Goal: Task Accomplishment & Management: Use online tool/utility

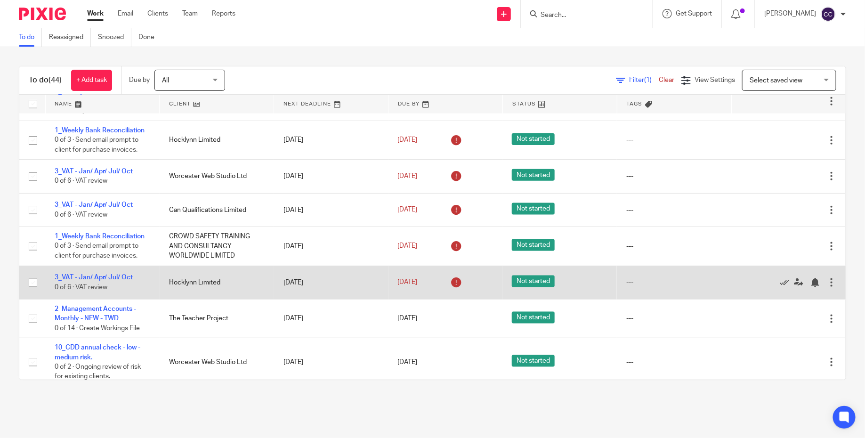
scroll to position [545, 0]
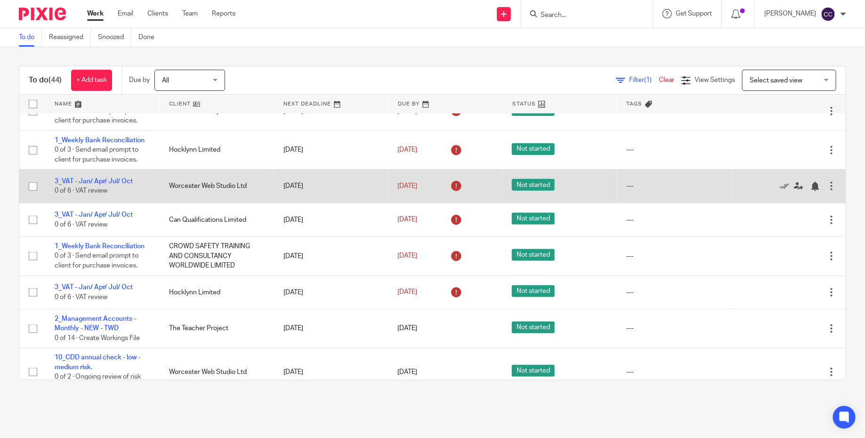
click at [833, 191] on div at bounding box center [831, 185] width 9 height 9
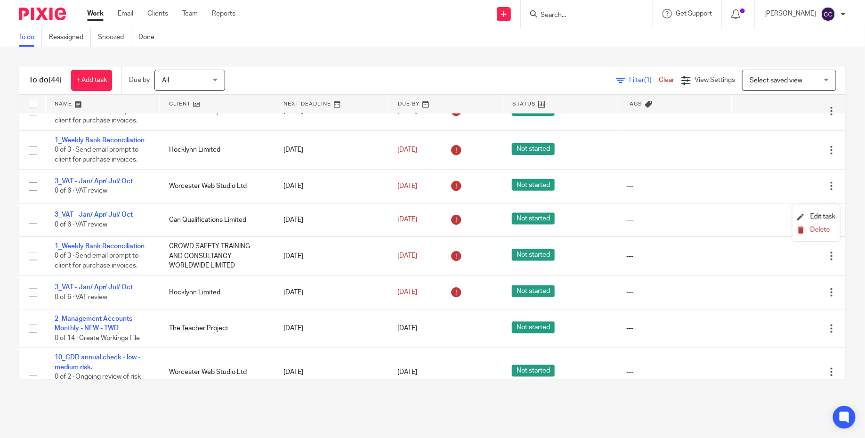
click at [819, 232] on span "Delete" at bounding box center [821, 230] width 20 height 7
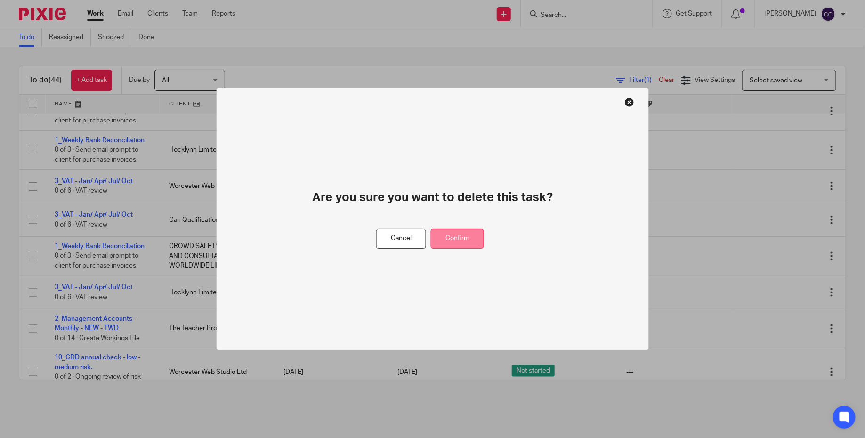
click at [480, 232] on button "Confirm" at bounding box center [457, 239] width 53 height 20
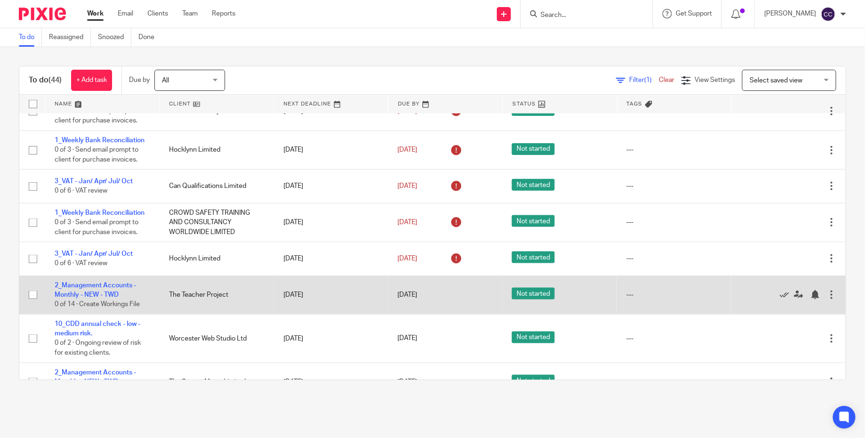
click at [830, 300] on div at bounding box center [831, 294] width 9 height 9
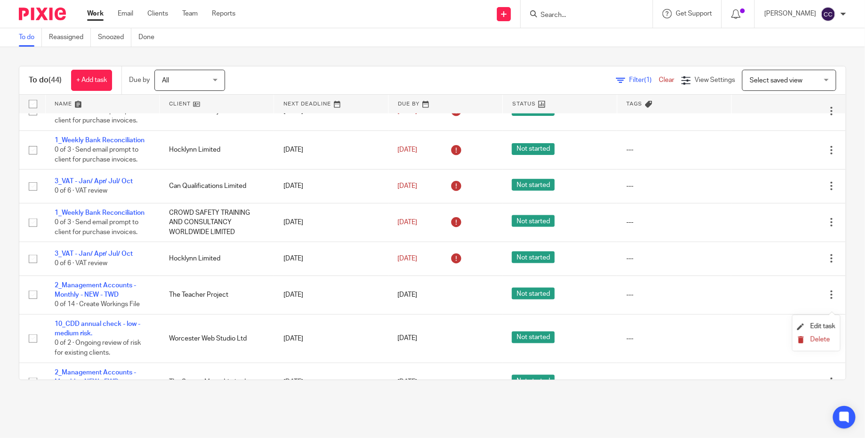
click at [814, 342] on span "Delete" at bounding box center [821, 339] width 20 height 7
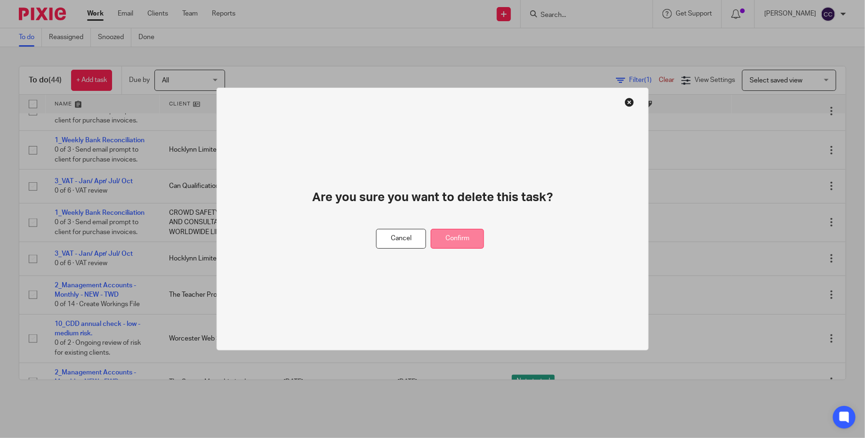
click at [458, 242] on button "Confirm" at bounding box center [457, 239] width 53 height 20
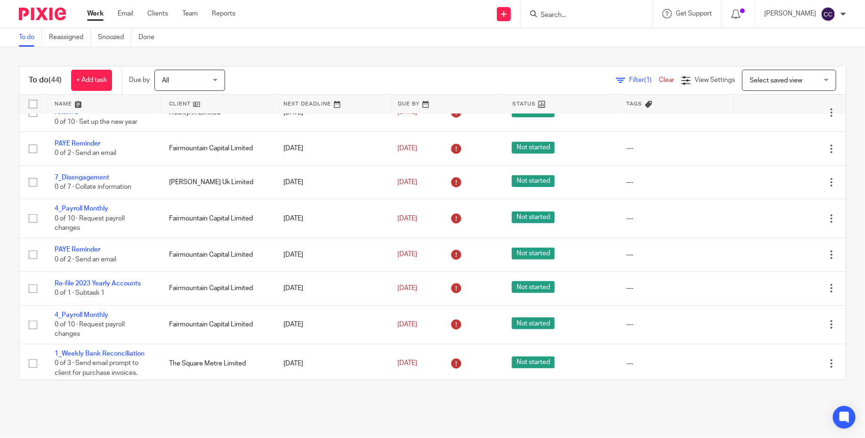
scroll to position [0, 0]
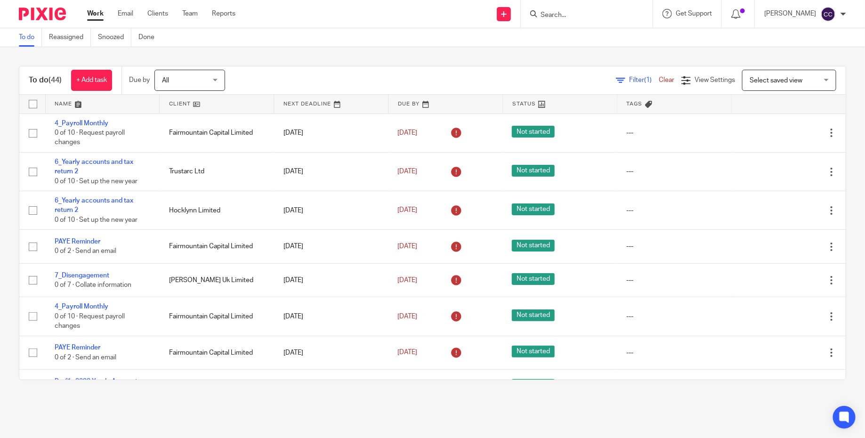
click at [576, 16] on input "Search" at bounding box center [582, 15] width 85 height 8
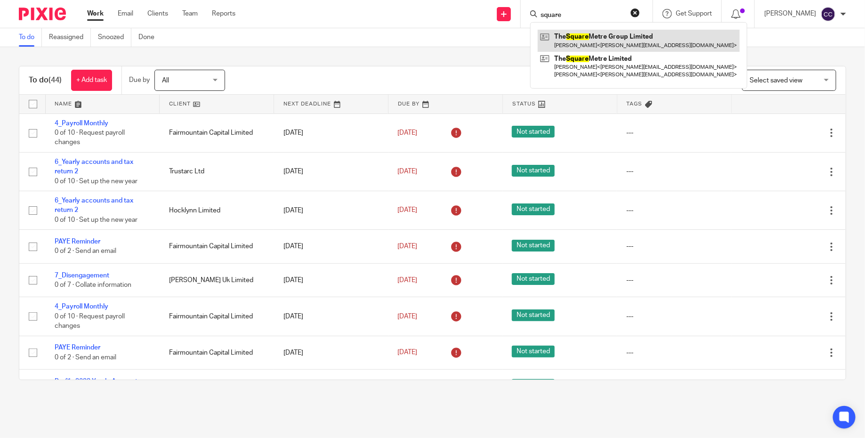
type input "square"
click at [594, 40] on link at bounding box center [639, 41] width 202 height 22
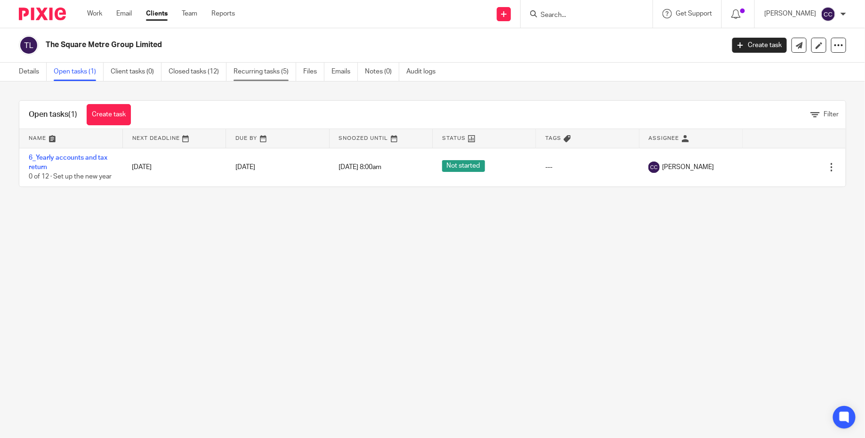
click at [242, 75] on link "Recurring tasks (5)" at bounding box center [265, 72] width 63 height 18
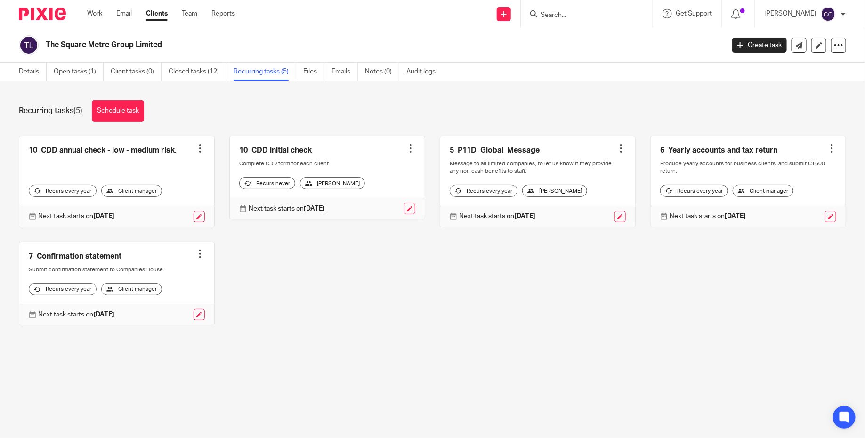
drag, startPoint x: 164, startPoint y: 42, endPoint x: 44, endPoint y: 46, distance: 120.2
click at [44, 46] on div "The Square Metre Group Limited" at bounding box center [368, 45] width 699 height 20
copy h2 "The Square Metre Group Limited"
click at [61, 18] on img at bounding box center [42, 14] width 47 height 13
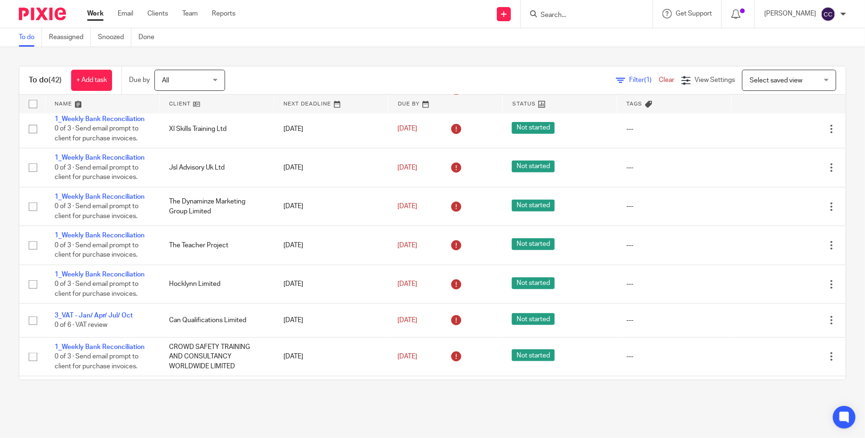
scroll to position [396, 0]
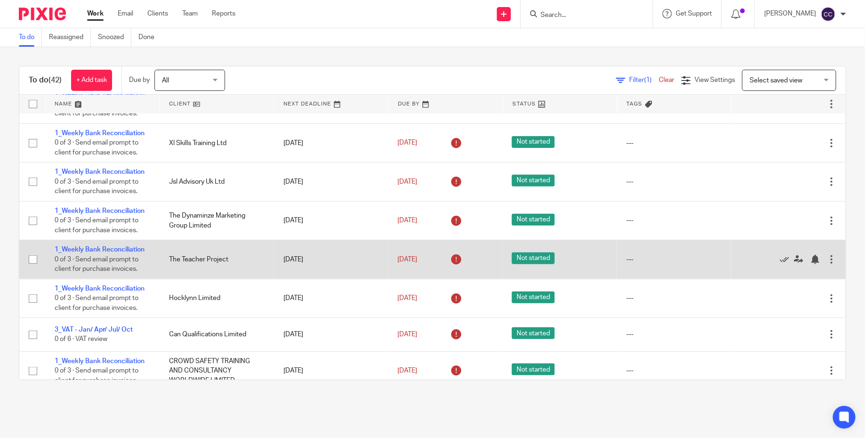
click at [836, 264] on div at bounding box center [831, 259] width 9 height 9
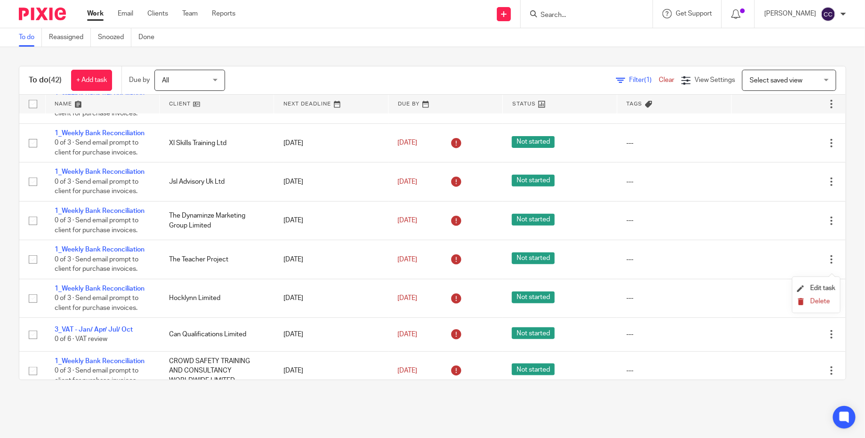
click at [818, 303] on span "Delete" at bounding box center [821, 301] width 20 height 7
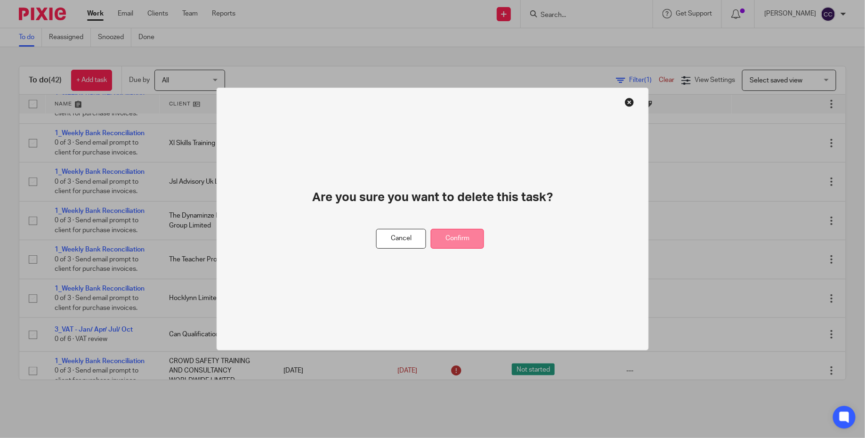
click at [464, 236] on button "Confirm" at bounding box center [457, 239] width 53 height 20
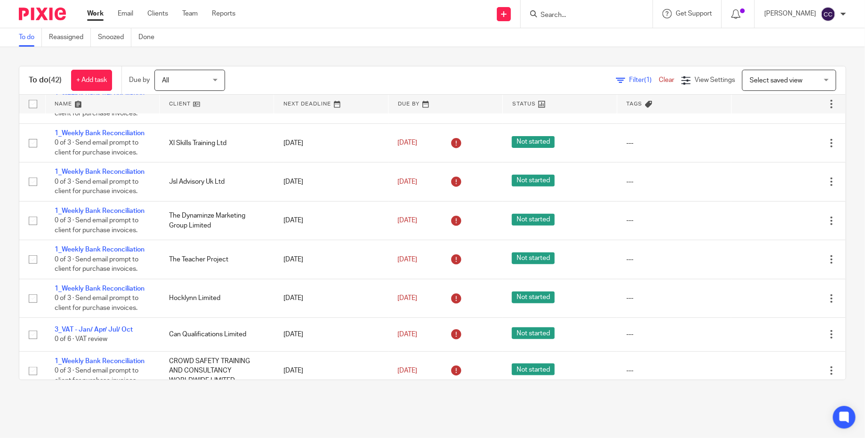
scroll to position [356, 0]
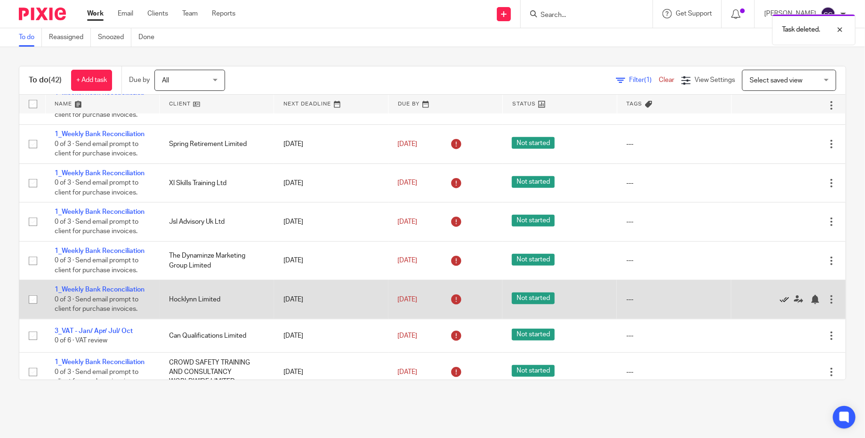
click at [786, 304] on icon at bounding box center [784, 299] width 9 height 9
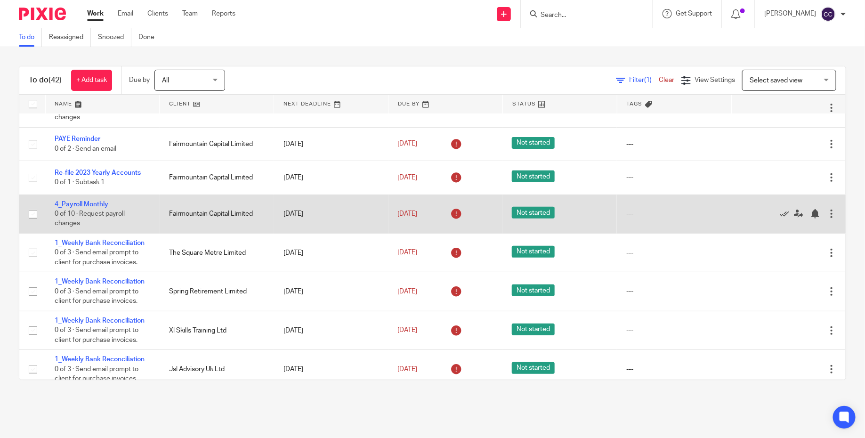
scroll to position [226, 0]
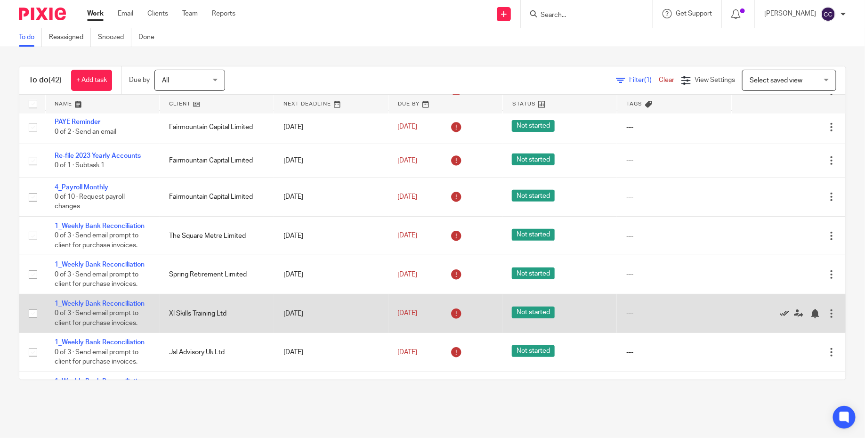
click at [784, 318] on icon at bounding box center [784, 313] width 9 height 9
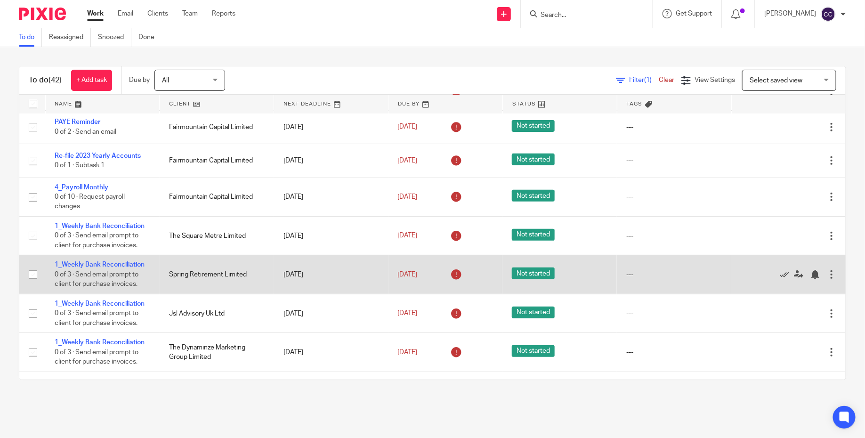
scroll to position [233, 0]
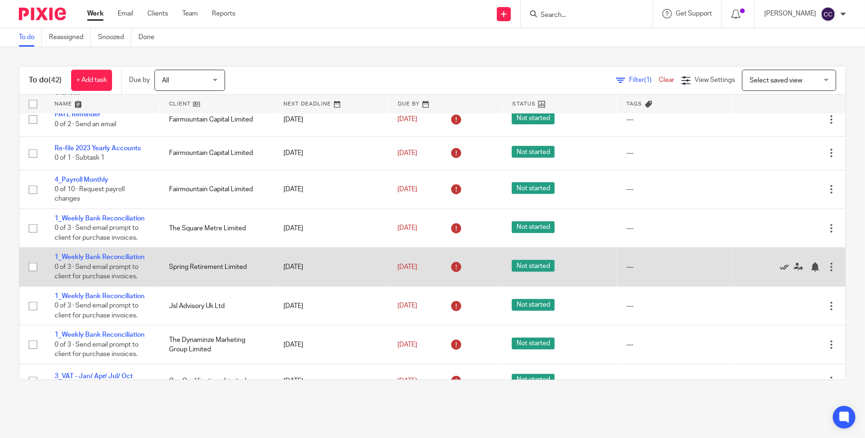
click at [782, 268] on icon at bounding box center [784, 266] width 9 height 9
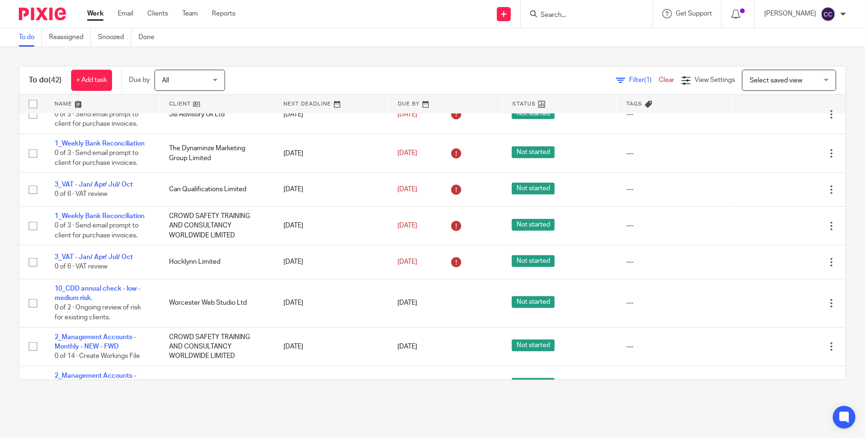
scroll to position [381, 0]
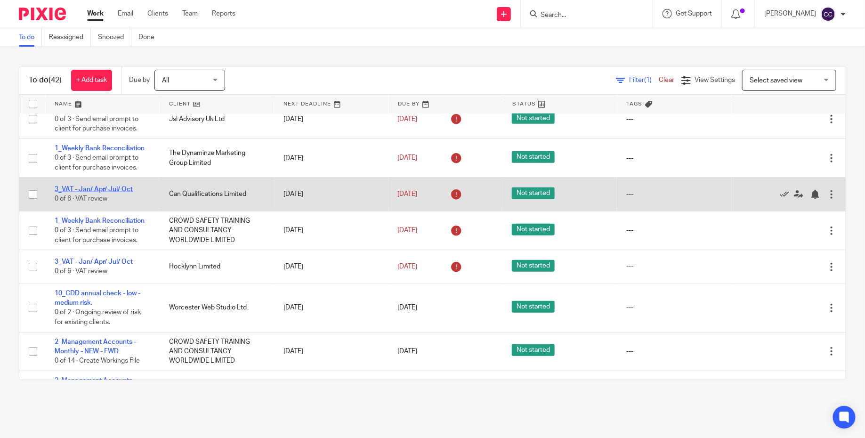
click at [123, 191] on link "3_VAT - Jan/ Apr/ Jul/ Oct" at bounding box center [94, 189] width 78 height 7
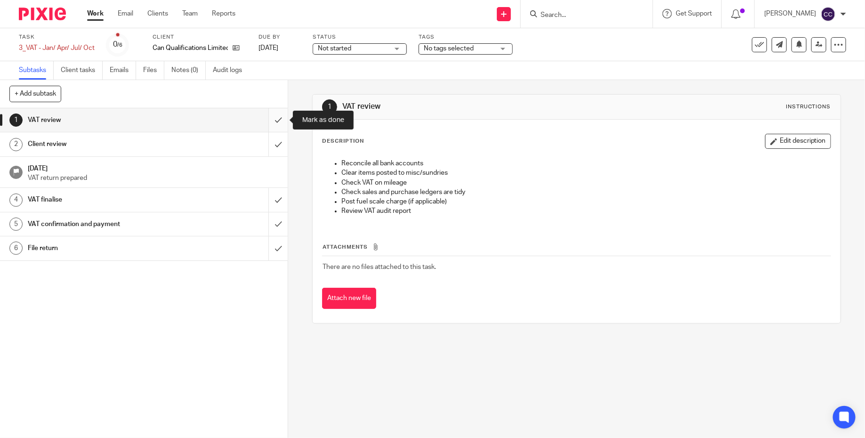
click at [274, 118] on input "submit" at bounding box center [144, 120] width 288 height 24
click at [138, 220] on h1 "VAT confirmation and payment" at bounding box center [105, 224] width 155 height 14
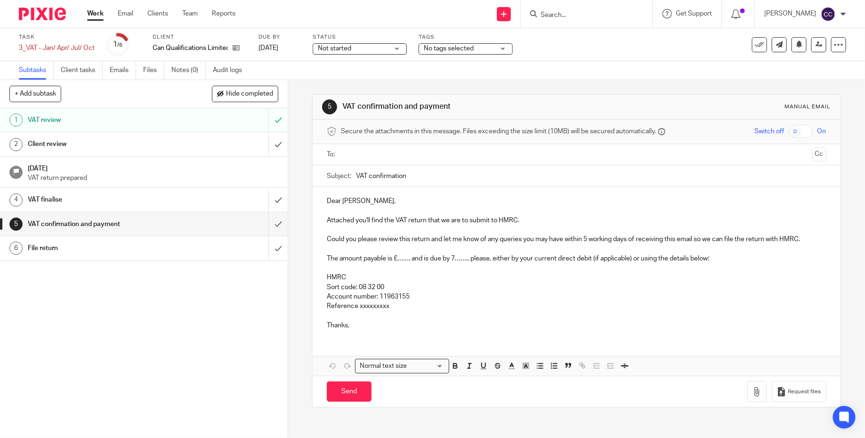
click at [409, 177] on input "VAT confirmation" at bounding box center [591, 175] width 471 height 21
paste input "_CAN QUALIFICATIONS LIMITED 01 Feb 2025 - 30 Apr 2025"
click at [523, 175] on input "VAT confirmation_CAN QUALIFICATIONS LIMITED 01 Feb 2025 - 30 Apr 2025" at bounding box center [591, 175] width 471 height 21
click at [556, 173] on input "VAT confirmation_CAN QUALIFICATIONS LIMITED 01 May 2025 - 30 Apr 2025" at bounding box center [591, 175] width 471 height 21
type input "VAT confirmation_CAN QUALIFICATIONS LIMITED 01 May 2025 - 31 Jul 2025"
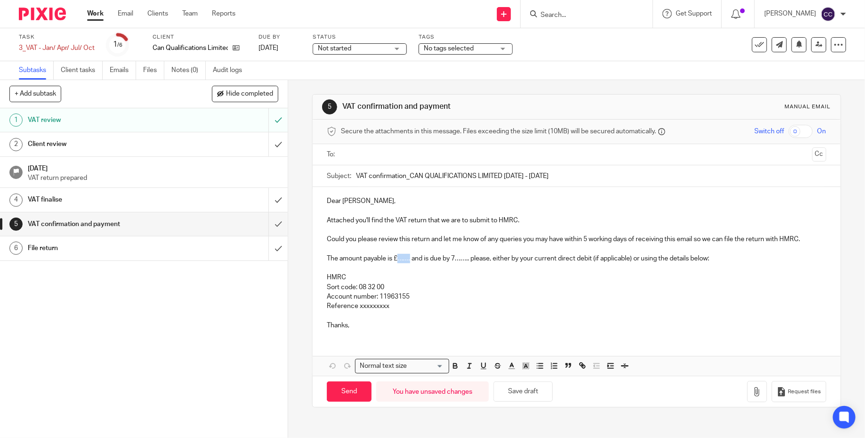
drag, startPoint x: 411, startPoint y: 258, endPoint x: 401, endPoint y: 259, distance: 9.9
click at [401, 259] on p "The amount payable is £……. and is due by 7…….. please, either by your current d…" at bounding box center [577, 258] width 500 height 9
click at [483, 260] on p "The amount payable is £ 3,872.48 and is due by 7…….. please, either by your cur…" at bounding box center [577, 258] width 500 height 9
drag, startPoint x: 396, startPoint y: 305, endPoint x: 358, endPoint y: 305, distance: 37.7
click at [358, 305] on p "Reference xxxxxxxxx" at bounding box center [577, 305] width 500 height 9
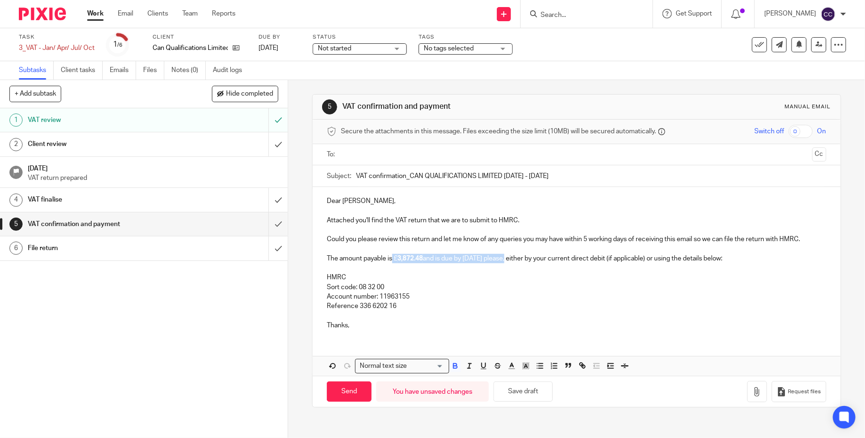
drag, startPoint x: 512, startPoint y: 257, endPoint x: 392, endPoint y: 259, distance: 119.7
click at [392, 259] on p "The amount payable is £ 3,872.48 and is due by 7th September please, either by …" at bounding box center [577, 258] width 500 height 9
click at [423, 274] on p "HMRC" at bounding box center [577, 277] width 500 height 9
click at [407, 152] on input "text" at bounding box center [576, 154] width 464 height 11
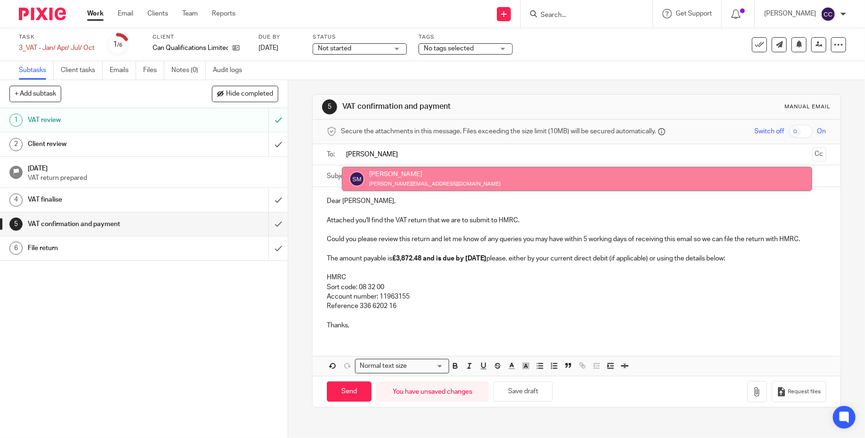
type input "sara"
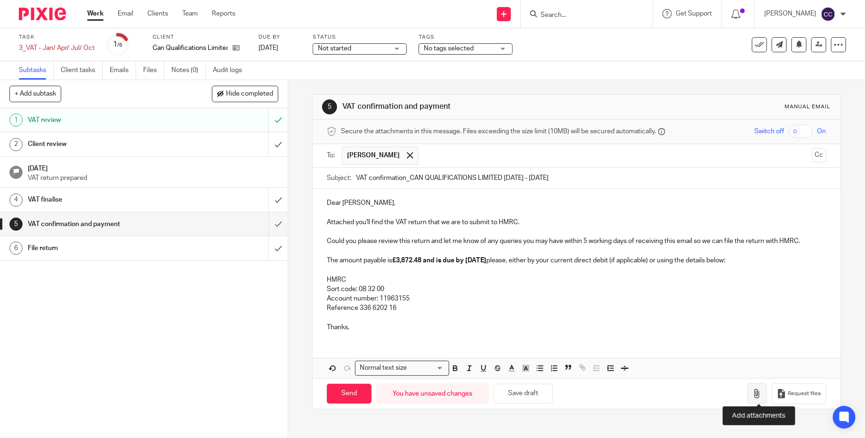
click at [761, 393] on icon "button" at bounding box center [757, 393] width 9 height 9
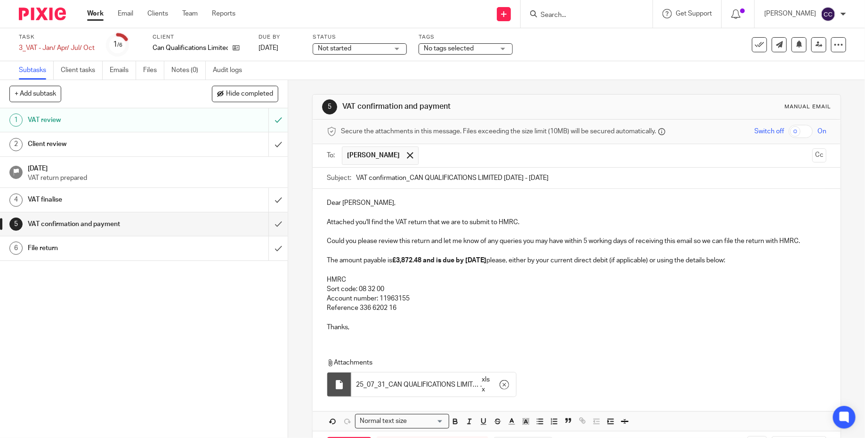
scroll to position [35, 0]
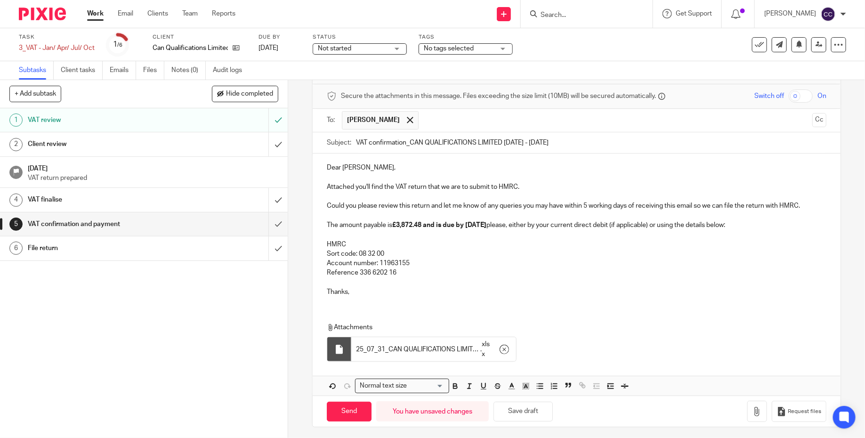
click at [423, 268] on p "Reference 336 6202 16" at bounding box center [577, 272] width 500 height 9
click at [352, 408] on input "Send" at bounding box center [349, 412] width 45 height 20
type input "Sent"
click at [57, 17] on img at bounding box center [42, 14] width 47 height 13
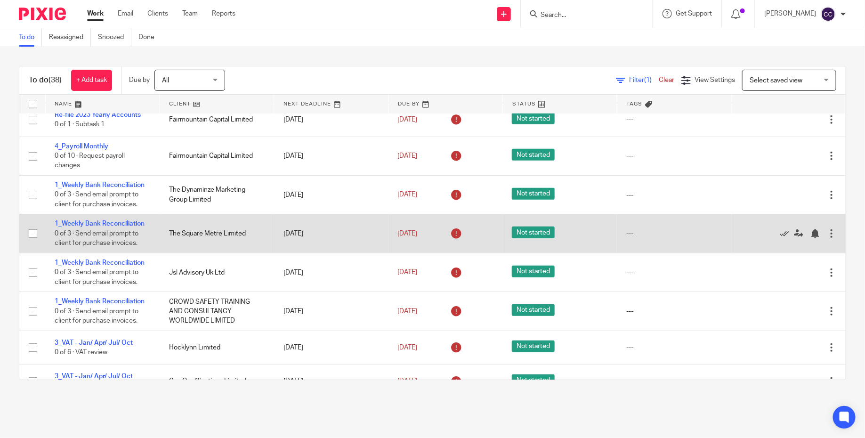
scroll to position [269, 0]
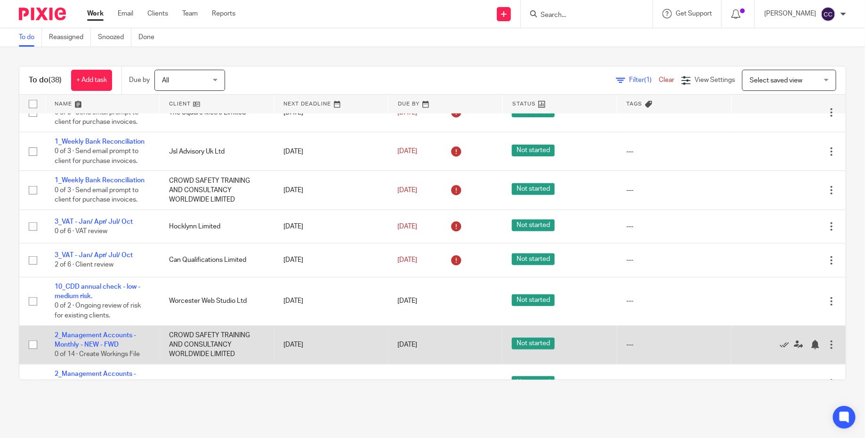
scroll to position [387, 0]
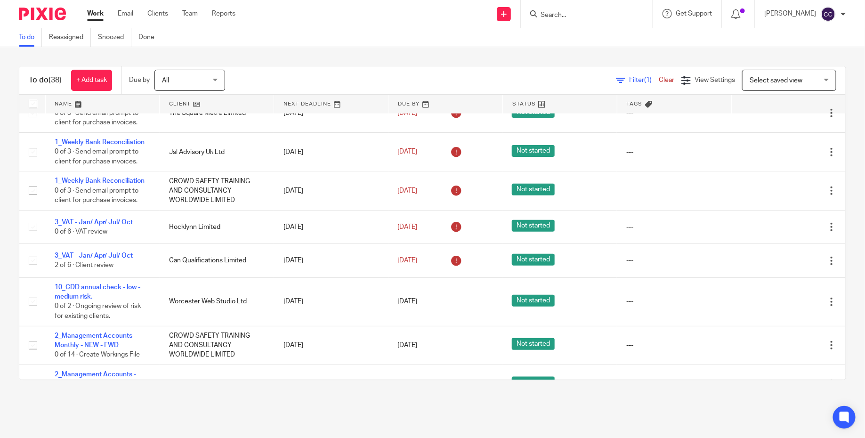
click at [327, 43] on div "To do Reassigned Snoozed Done" at bounding box center [432, 37] width 865 height 19
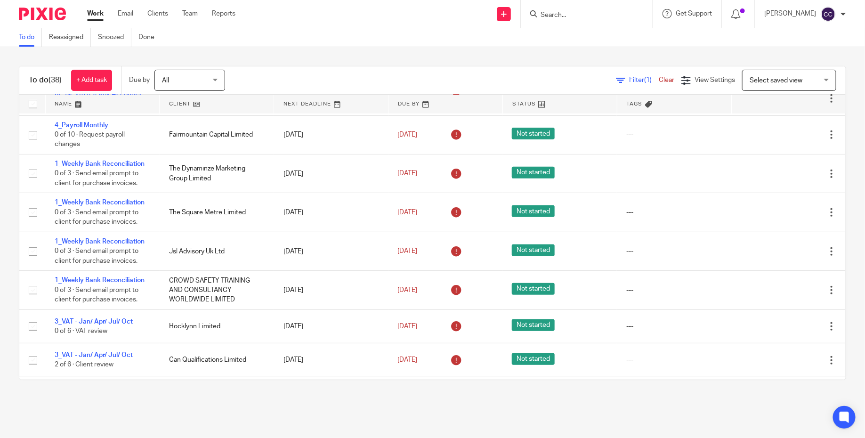
scroll to position [71, 0]
